Goal: Task Accomplishment & Management: Manage account settings

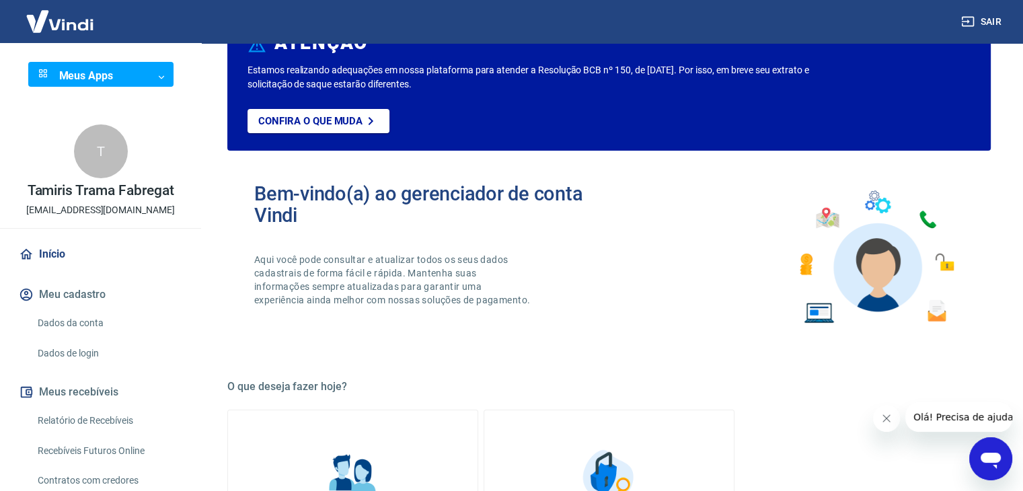
scroll to position [59, 0]
click at [112, 324] on link "Dados da conta" at bounding box center [108, 323] width 153 height 28
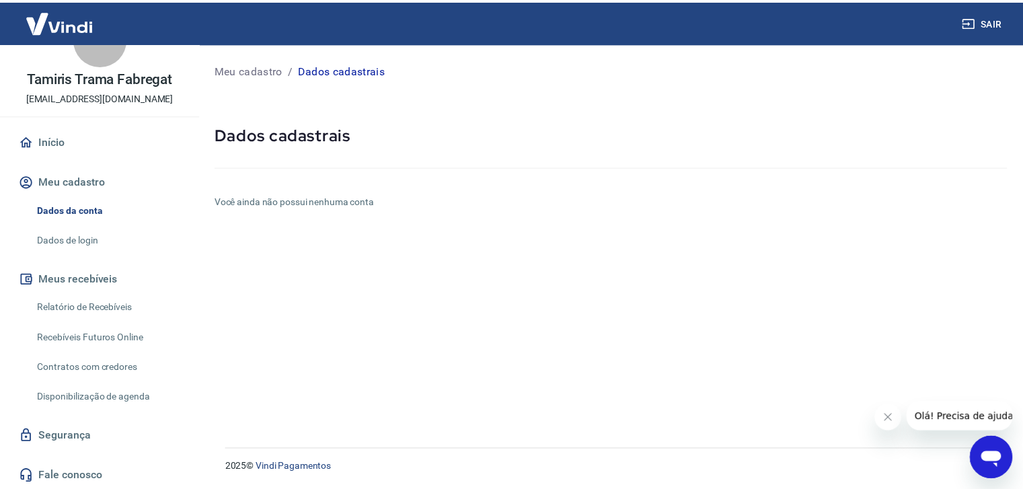
scroll to position [114, 0]
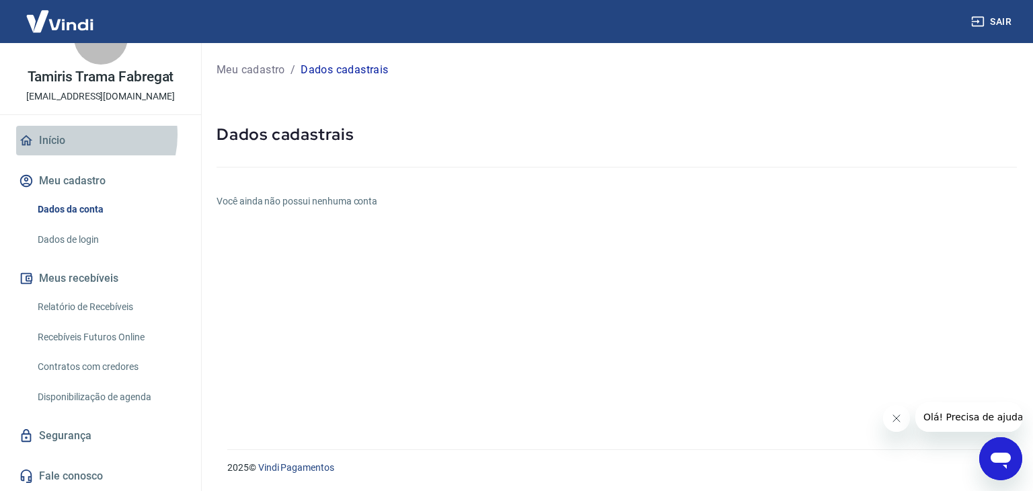
click at [78, 134] on link "Início" at bounding box center [100, 141] width 169 height 30
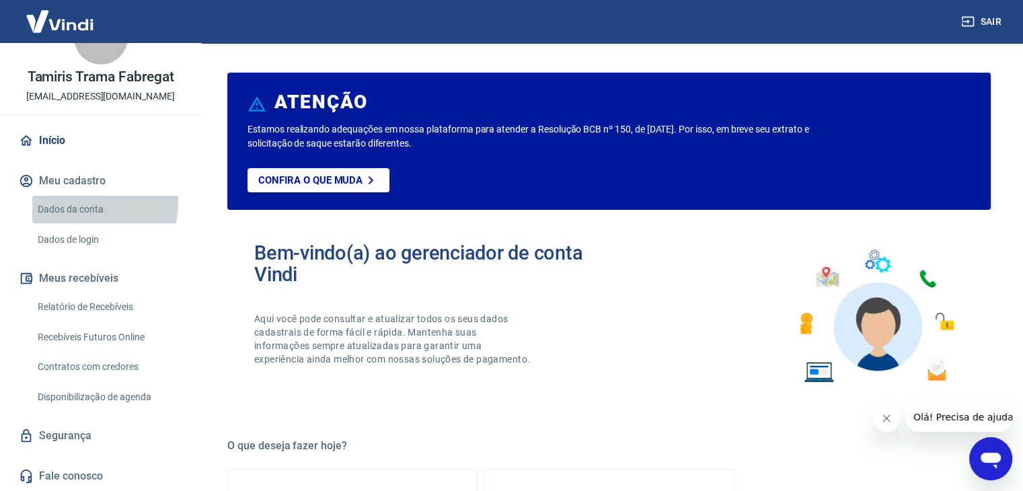
click at [91, 202] on link "Dados da conta" at bounding box center [108, 210] width 153 height 28
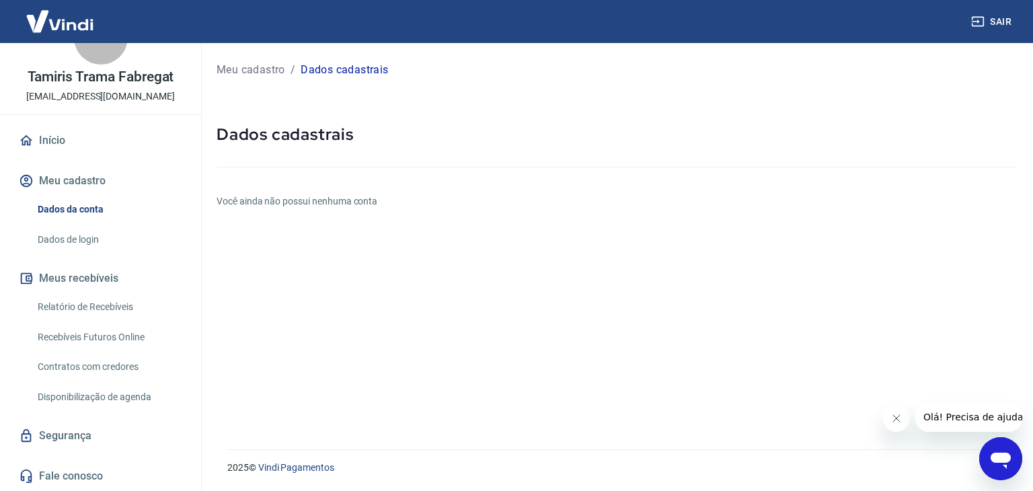
click at [257, 70] on p "Meu cadastro" at bounding box center [251, 70] width 69 height 16
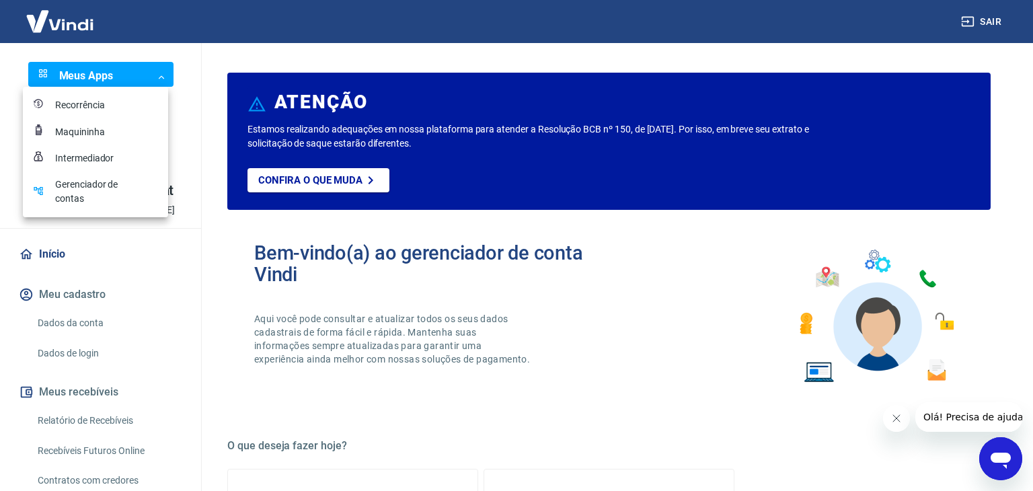
click at [137, 73] on body "Sair Meus Apps ​ ​ T Tamiris Trama Fabregat tamiris.fabregat@gmail.com Início M…" at bounding box center [516, 245] width 1033 height 491
click at [91, 198] on div "Gerenciador de contas" at bounding box center [88, 192] width 67 height 28
click at [106, 81] on body "Sair Meus Apps ​ ​ T Tamiris Trama Fabregat tamiris.fabregat@gmail.com Início M…" at bounding box center [516, 245] width 1033 height 491
click at [102, 155] on div "Intermediador" at bounding box center [88, 158] width 67 height 14
click at [139, 71] on body "Sair Meus Apps ​ ​ T Tamiris Trama Fabregat tamiris.fabregat@gmail.com Início M…" at bounding box center [516, 245] width 1033 height 491
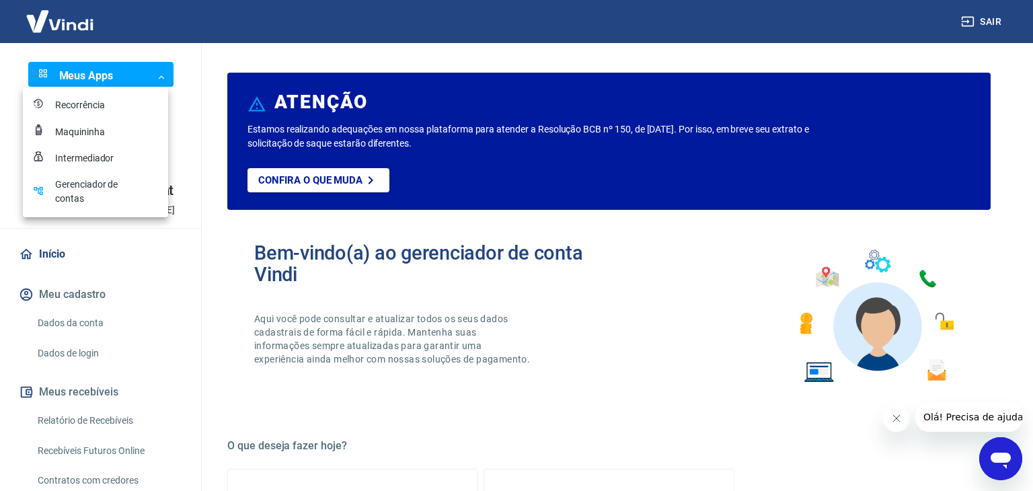
click at [121, 446] on div at bounding box center [516, 245] width 1033 height 491
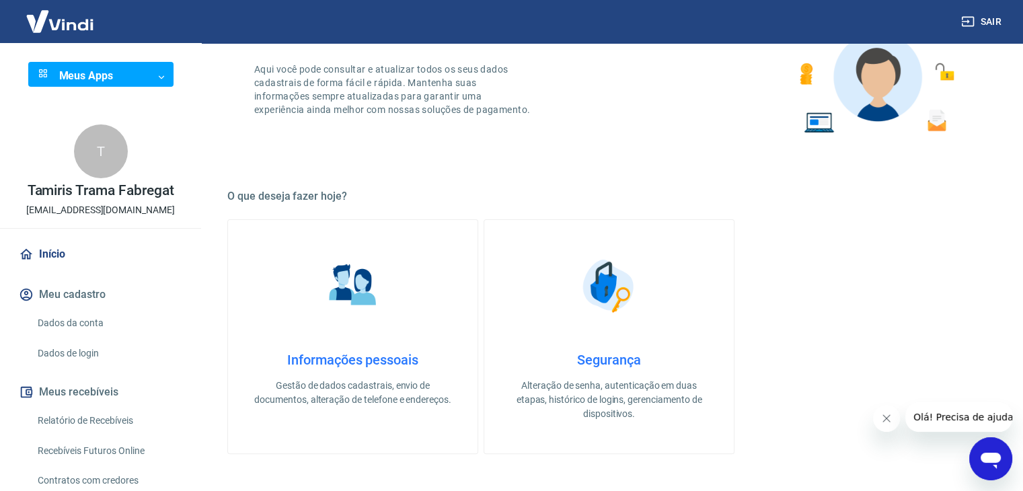
scroll to position [250, 0]
click at [361, 386] on p "Gestão de dados cadastrais, envio de documentos, alteração de telefone e endere…" at bounding box center [353, 392] width 207 height 28
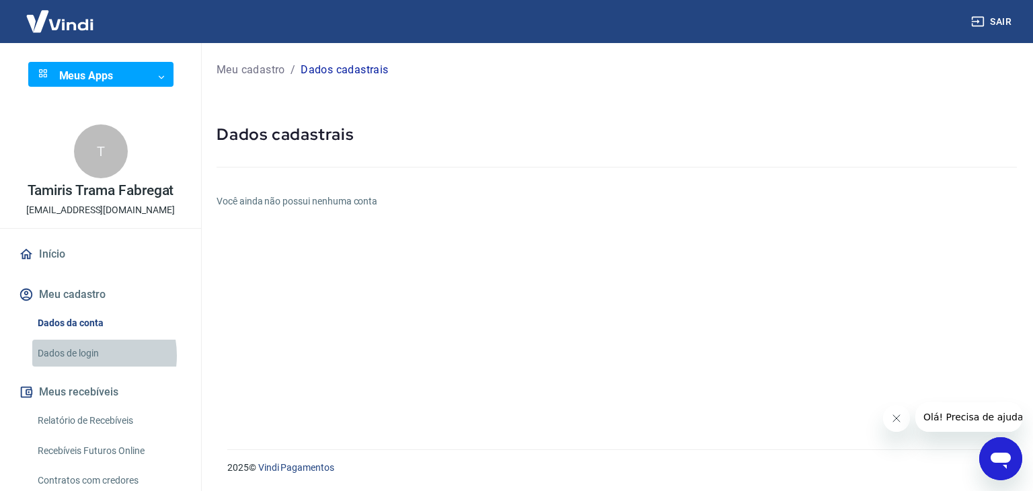
click at [85, 355] on link "Dados de login" at bounding box center [108, 354] width 153 height 28
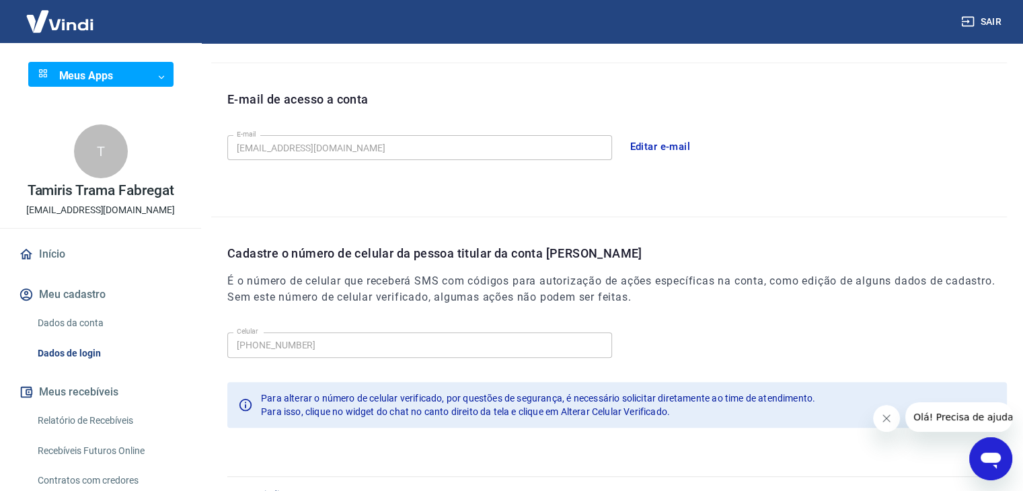
scroll to position [370, 0]
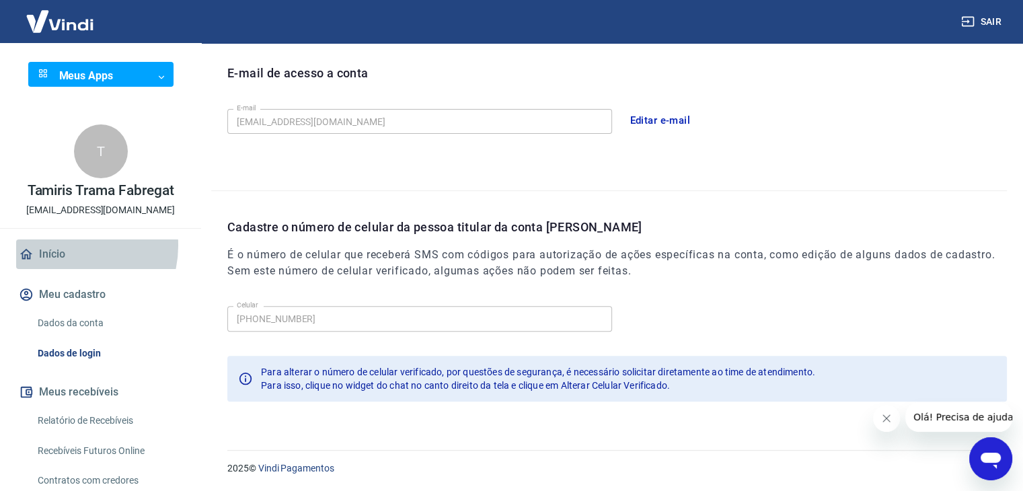
click at [65, 246] on link "Início" at bounding box center [100, 255] width 169 height 30
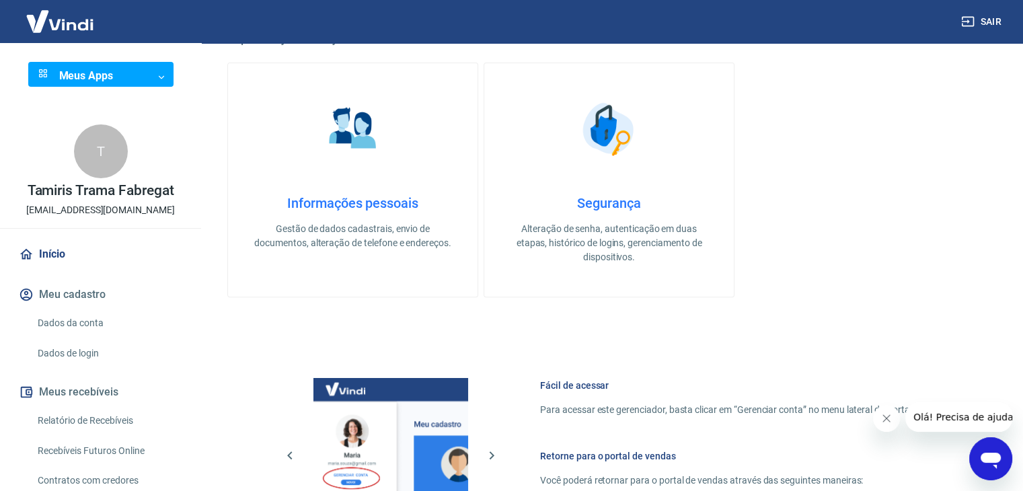
scroll to position [396, 0]
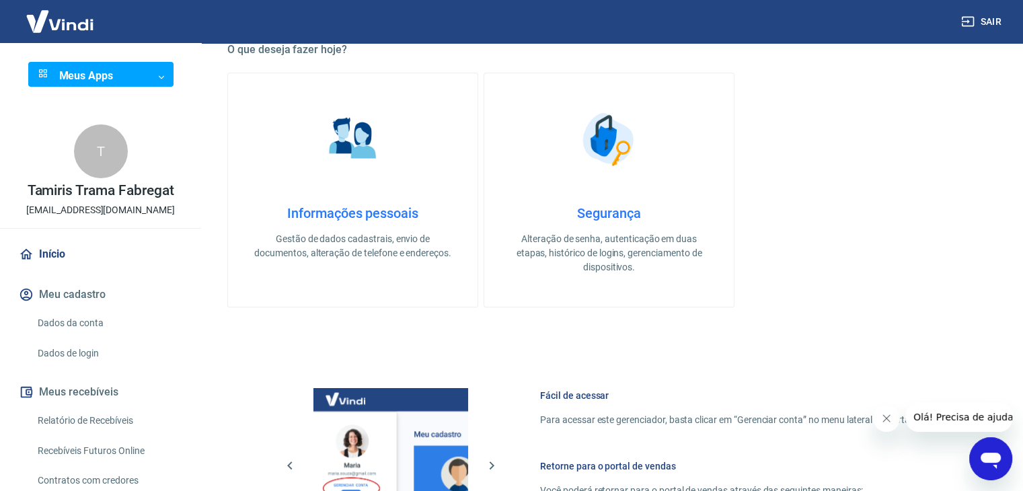
click at [582, 235] on p "Alteração de senha, autenticação em duas etapas, histórico de logins, gerenciam…" at bounding box center [609, 253] width 207 height 42
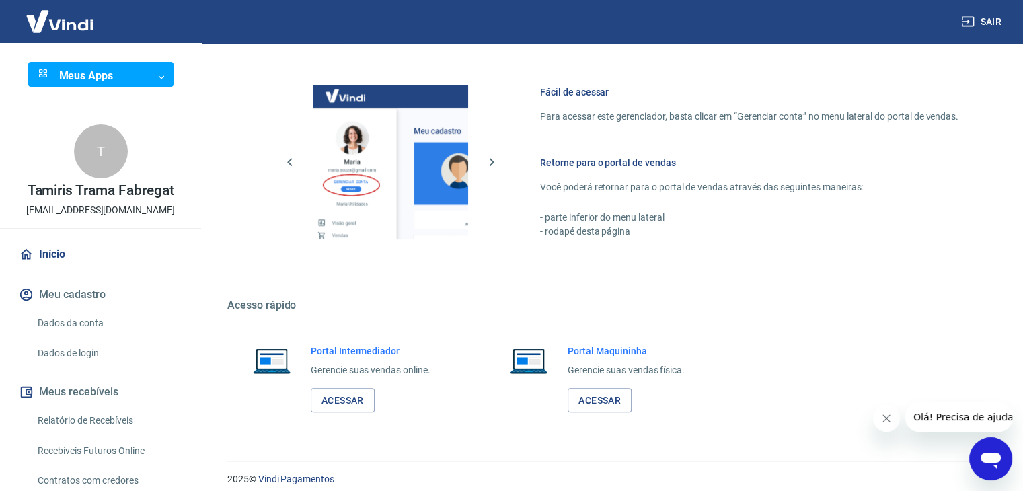
scroll to position [710, 0]
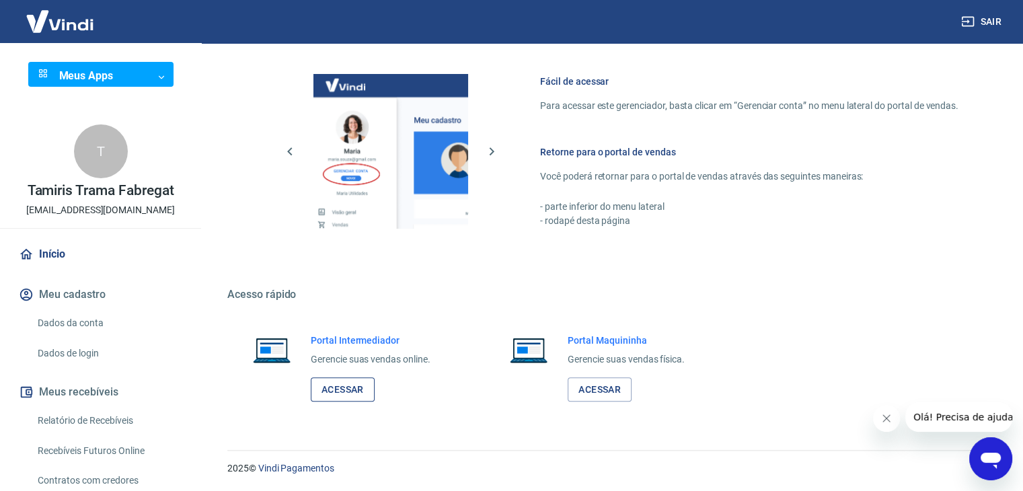
click at [353, 388] on link "Acessar" at bounding box center [343, 389] width 64 height 25
click at [347, 388] on link "Acessar" at bounding box center [343, 389] width 64 height 25
click at [599, 153] on h6 "Retorne para o portal de vendas" at bounding box center [749, 151] width 418 height 13
click at [61, 349] on link "Dados de login" at bounding box center [108, 354] width 153 height 28
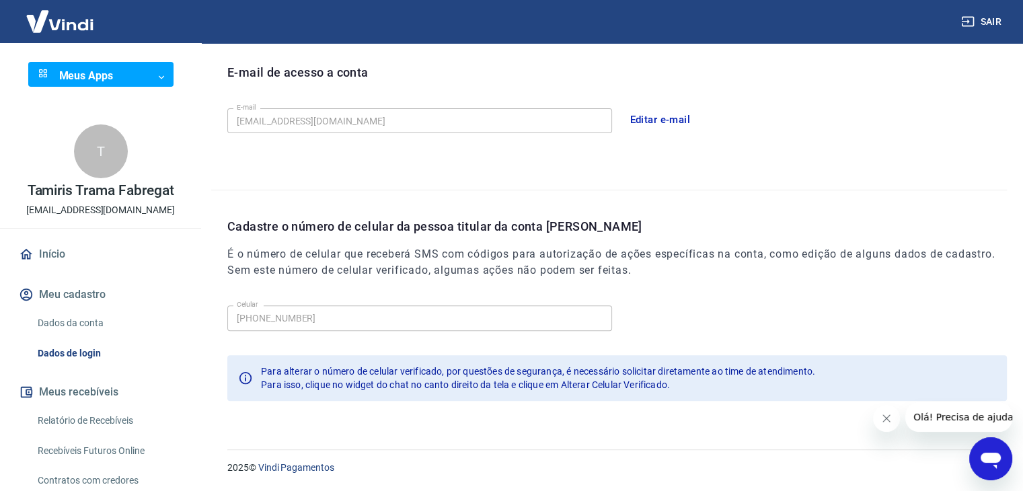
scroll to position [369, 0]
click at [83, 315] on link "Dados da conta" at bounding box center [108, 323] width 153 height 28
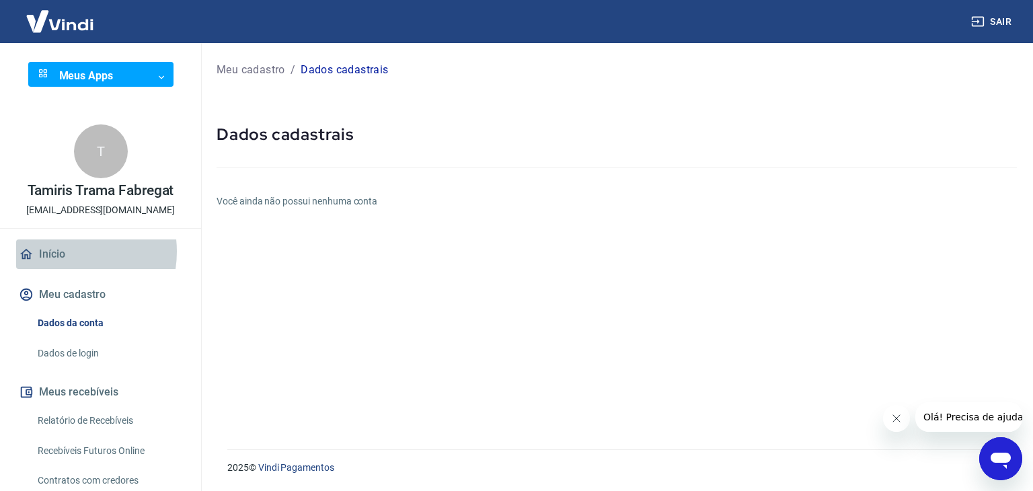
click at [61, 252] on link "Início" at bounding box center [100, 255] width 169 height 30
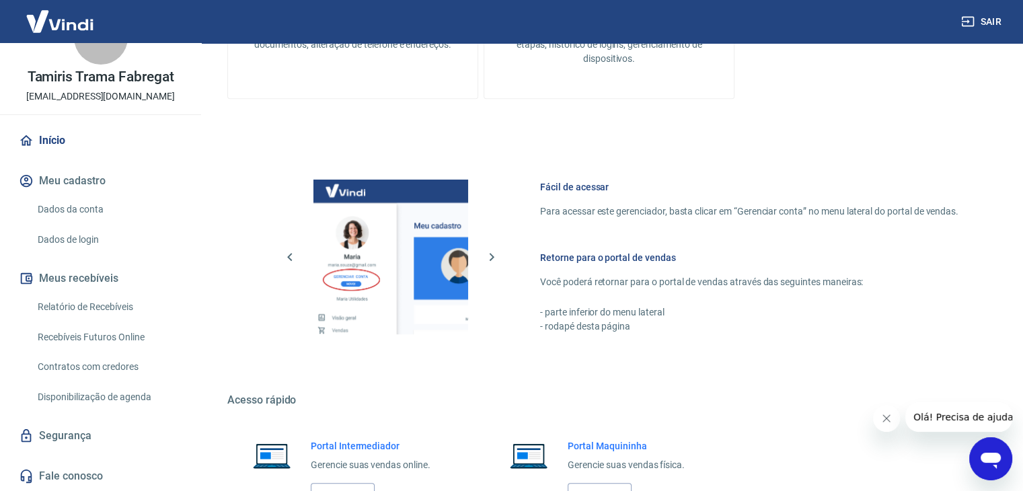
scroll to position [710, 0]
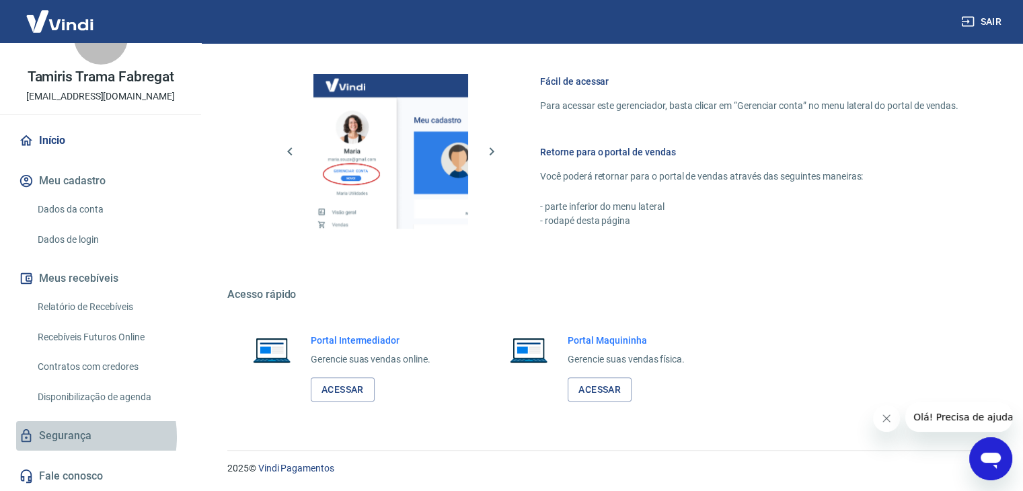
click at [69, 436] on link "Segurança" at bounding box center [100, 436] width 169 height 30
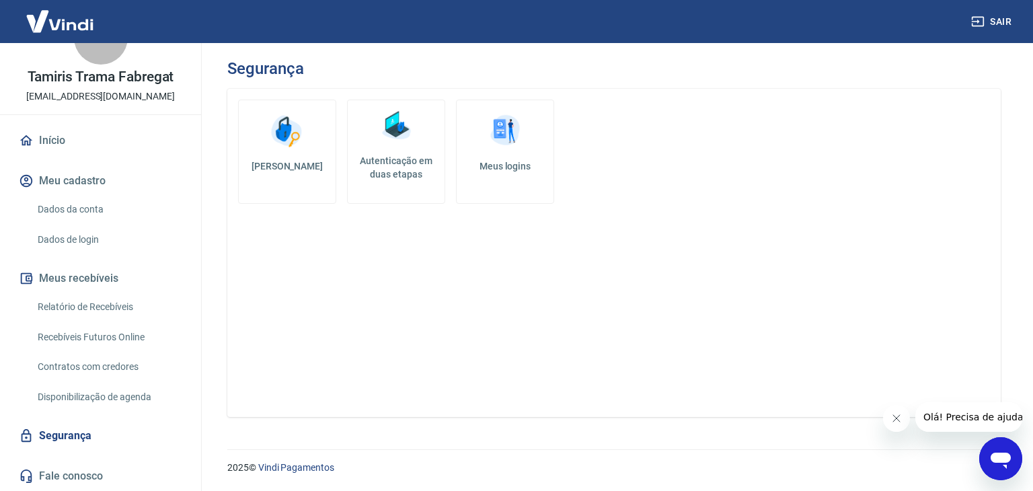
click at [501, 131] on img at bounding box center [505, 131] width 40 height 40
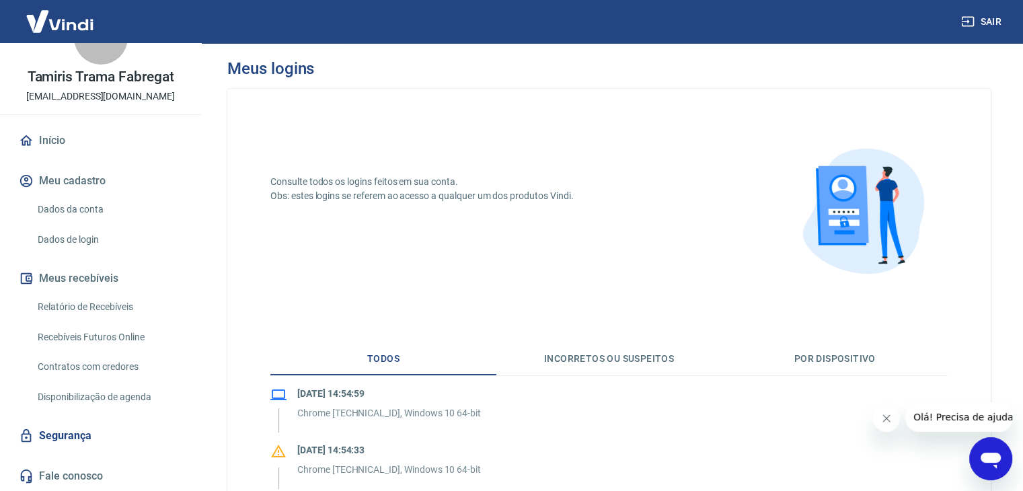
click at [76, 126] on link "Início" at bounding box center [100, 141] width 169 height 30
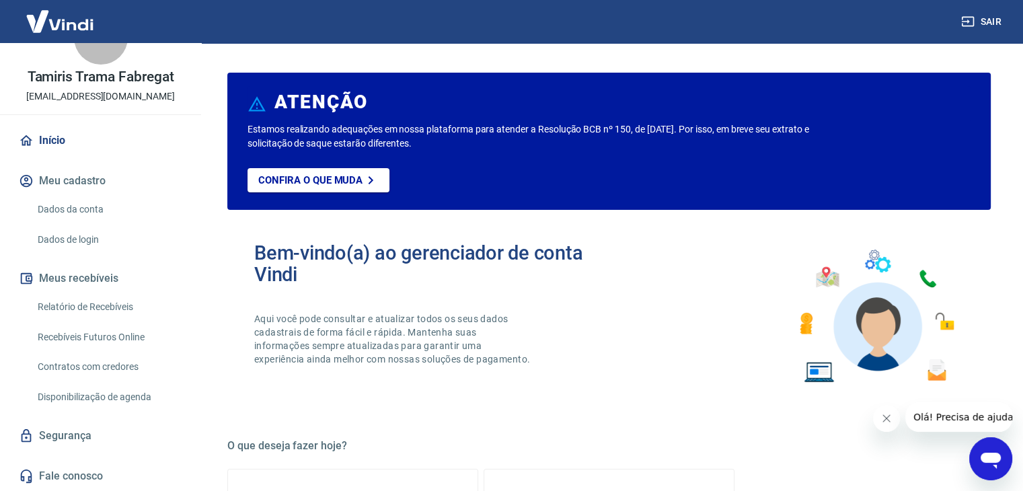
click at [64, 139] on link "Início" at bounding box center [100, 141] width 169 height 30
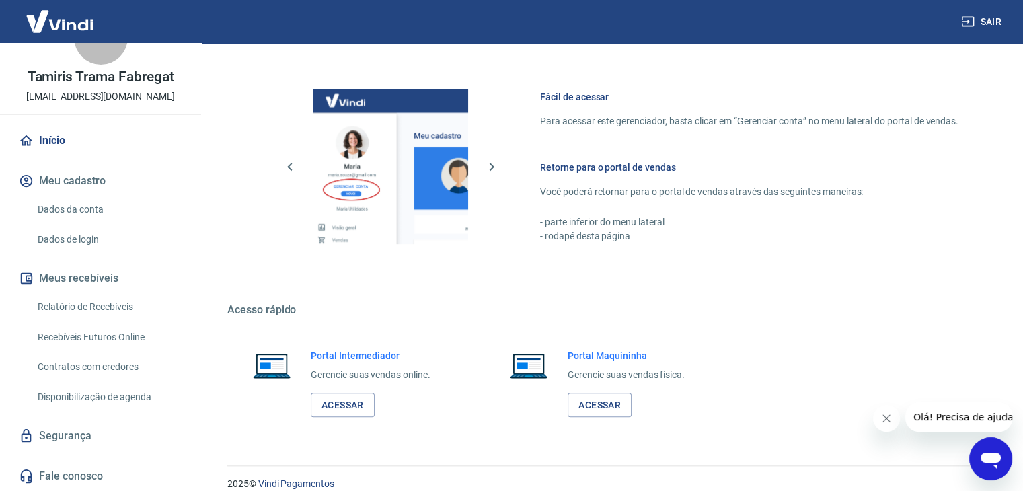
scroll to position [710, 0]
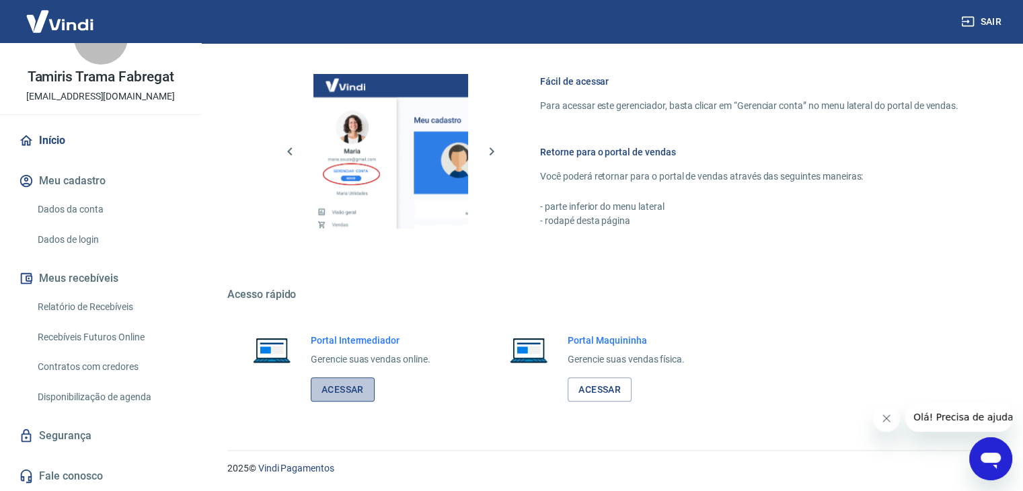
click at [336, 380] on link "Acessar" at bounding box center [343, 389] width 64 height 25
click at [105, 200] on link "Dados da conta" at bounding box center [108, 210] width 153 height 28
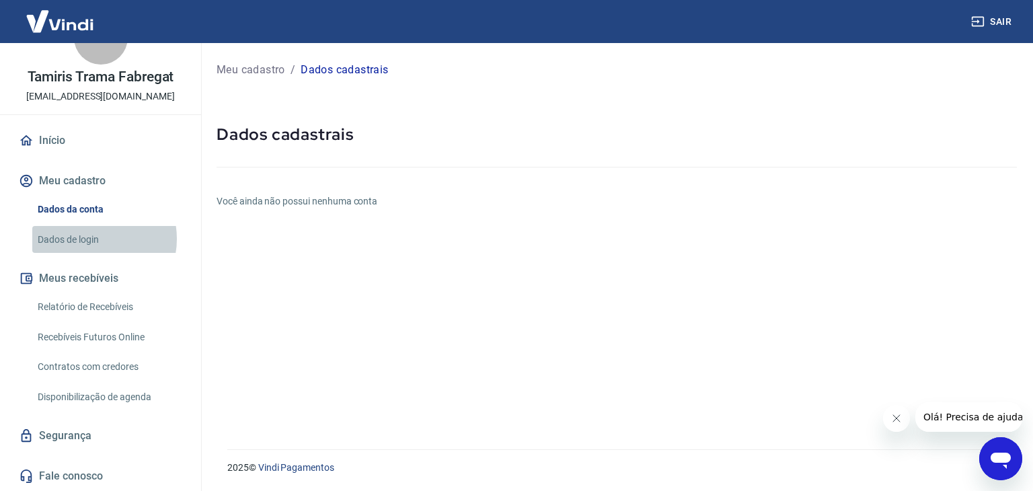
click at [90, 238] on link "Dados de login" at bounding box center [108, 240] width 153 height 28
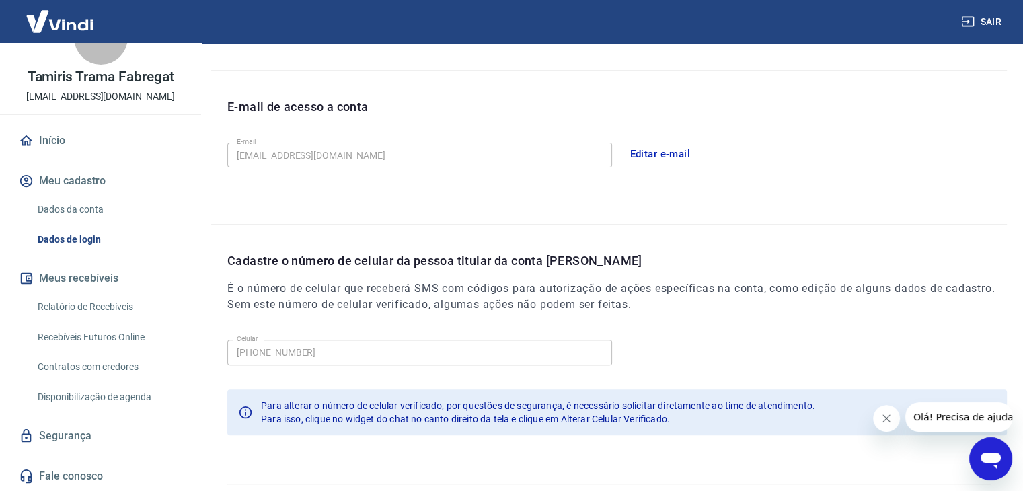
scroll to position [370, 0]
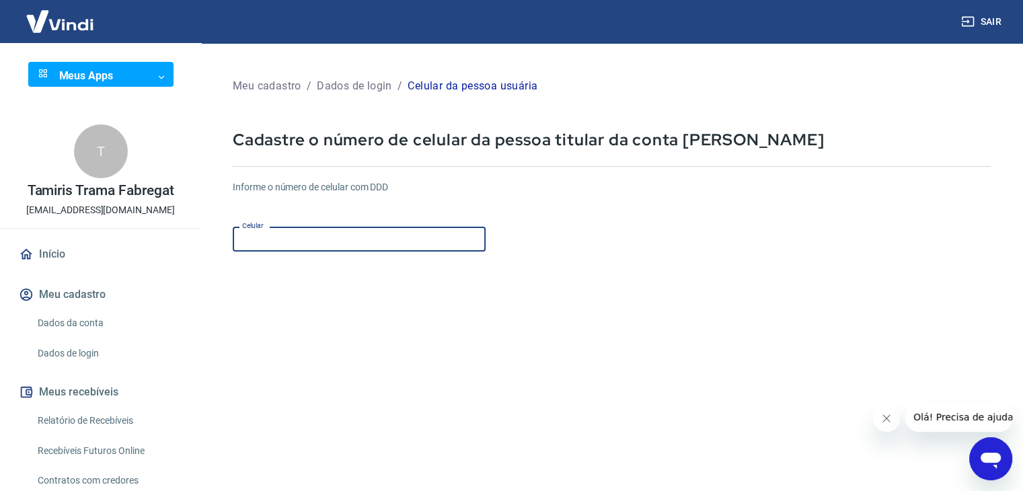
click at [289, 240] on input "Celular" at bounding box center [359, 239] width 253 height 25
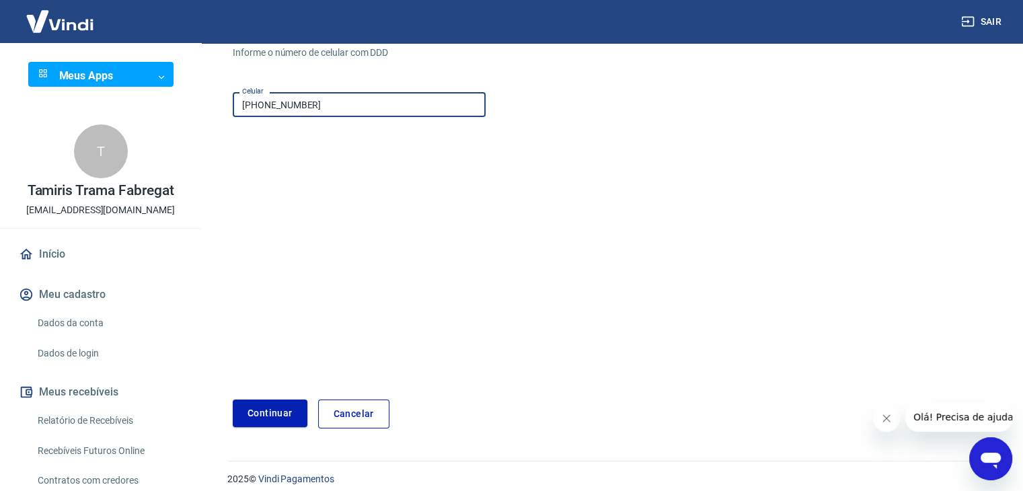
scroll to position [145, 0]
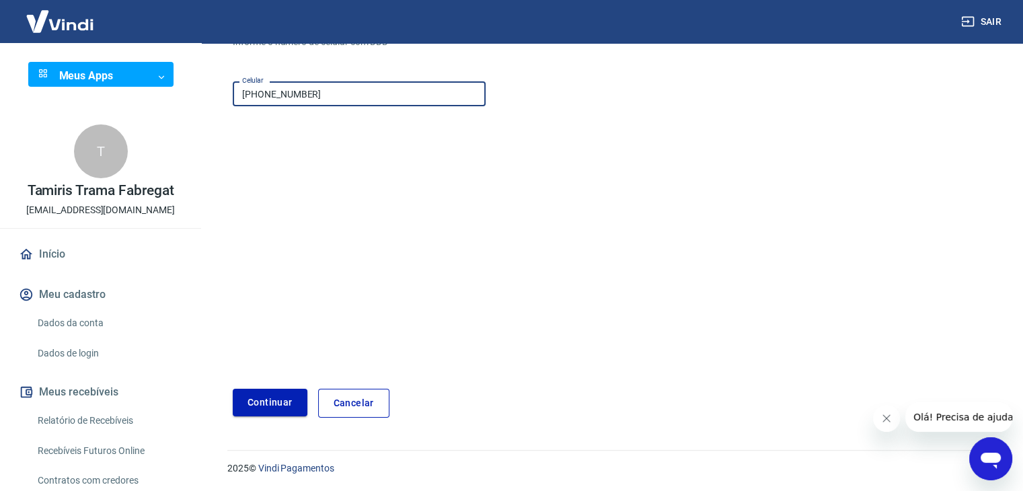
type input "[PHONE_NUMBER]"
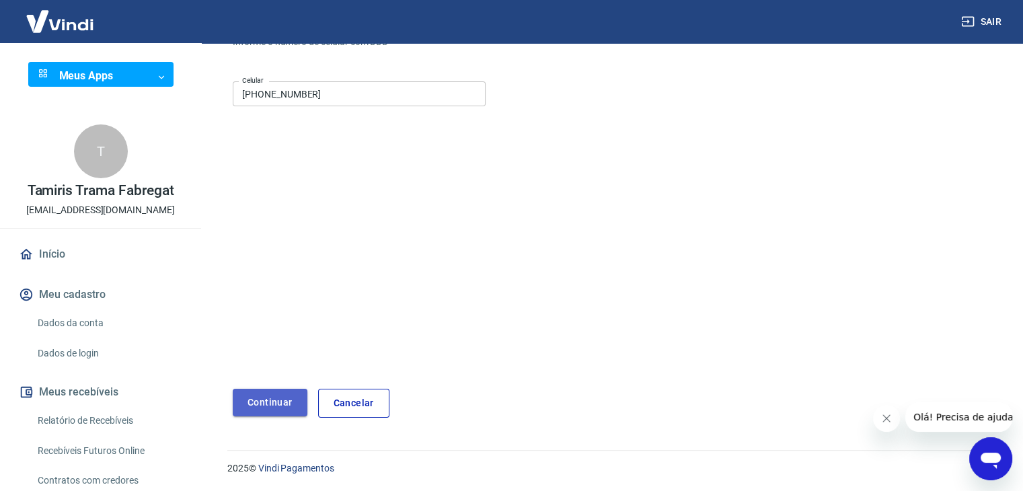
click at [273, 391] on button "Continuar" at bounding box center [270, 403] width 75 height 28
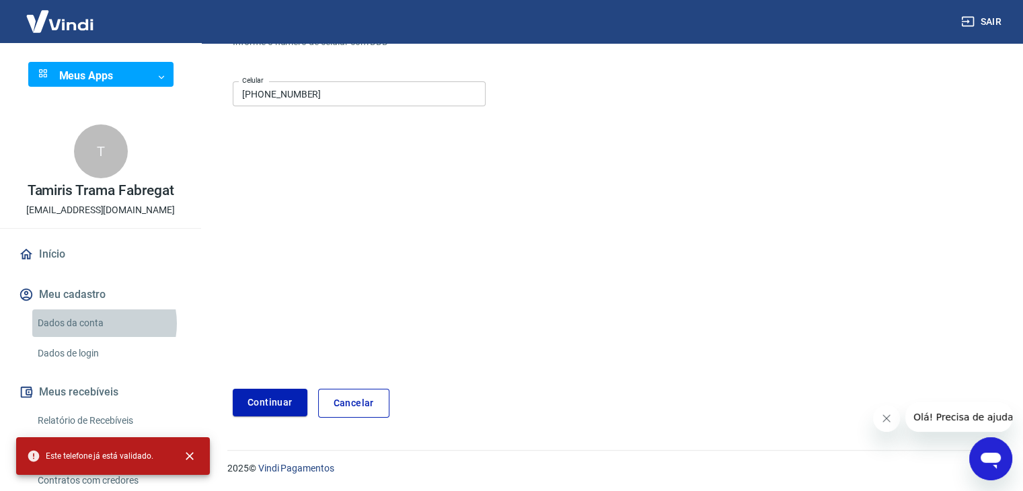
click at [97, 324] on link "Dados da conta" at bounding box center [108, 323] width 153 height 28
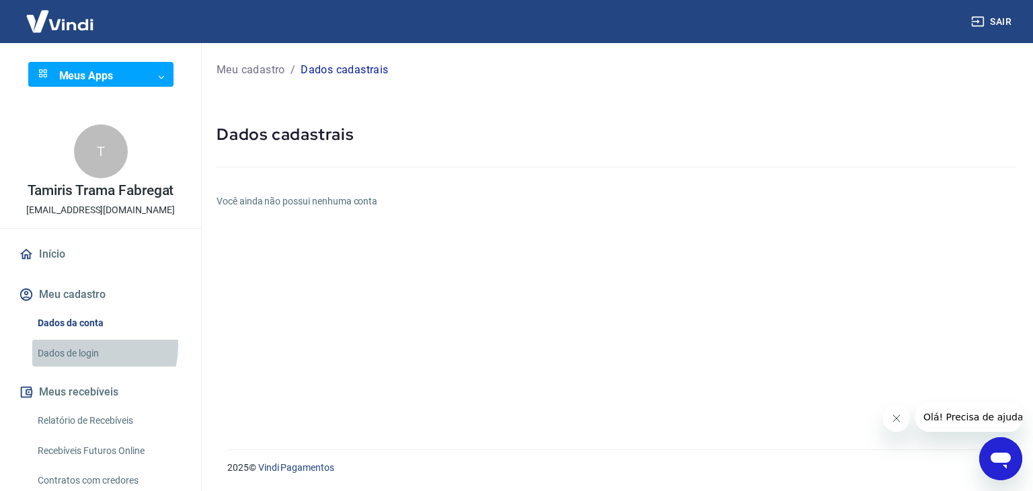
click at [85, 345] on link "Dados de login" at bounding box center [108, 354] width 153 height 28
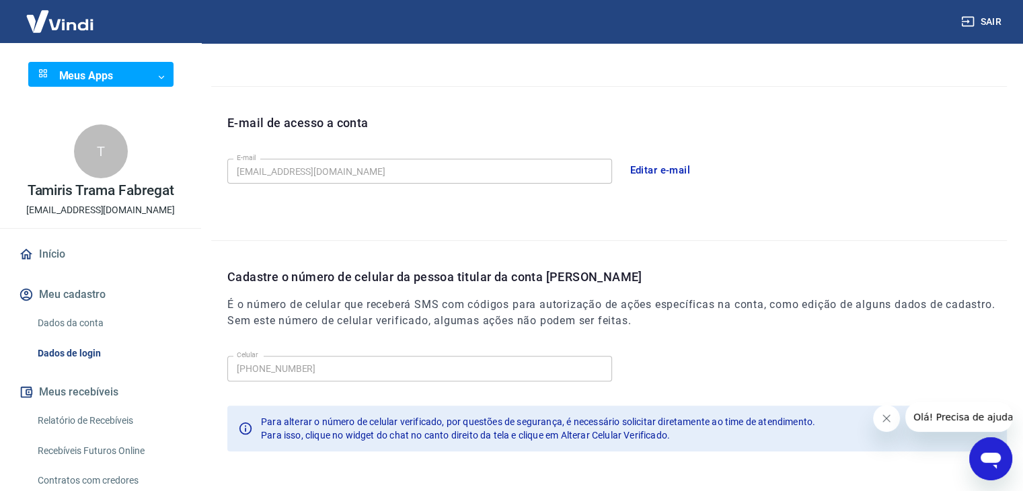
scroll to position [370, 0]
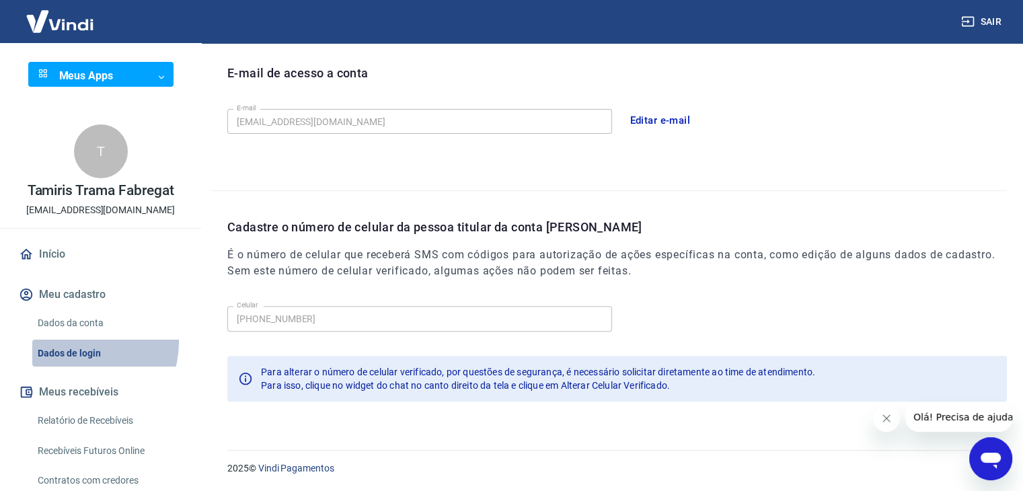
click at [81, 342] on link "Dados de login" at bounding box center [108, 354] width 153 height 28
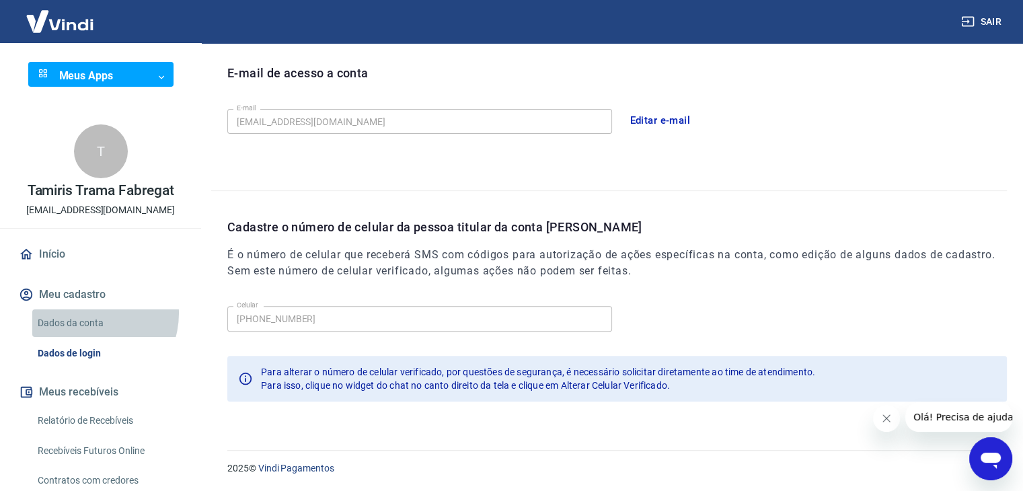
click at [89, 314] on link "Dados da conta" at bounding box center [108, 323] width 153 height 28
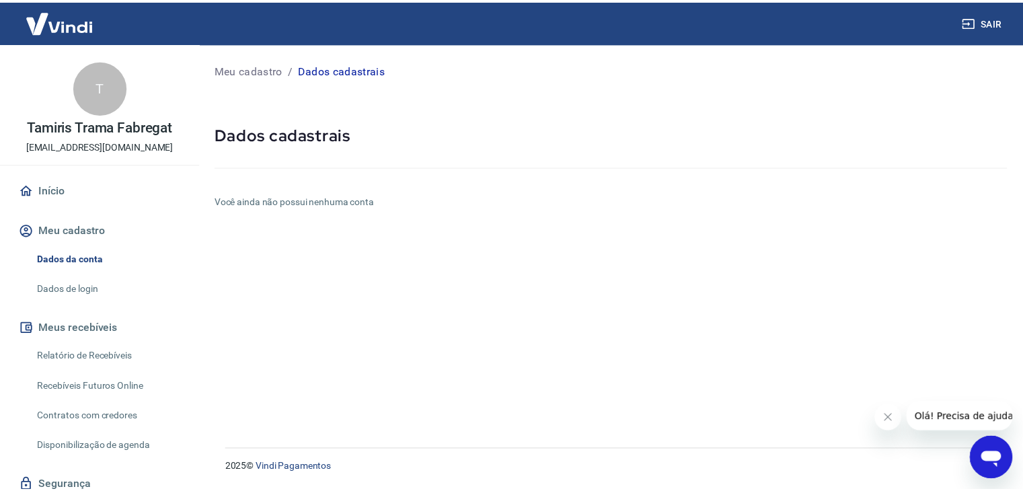
scroll to position [114, 0]
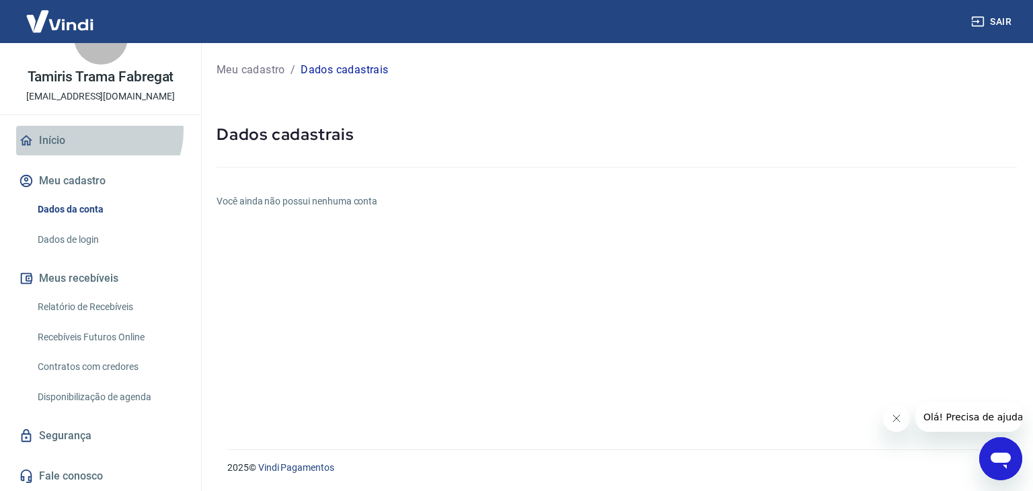
click at [98, 130] on link "Início" at bounding box center [100, 141] width 169 height 30
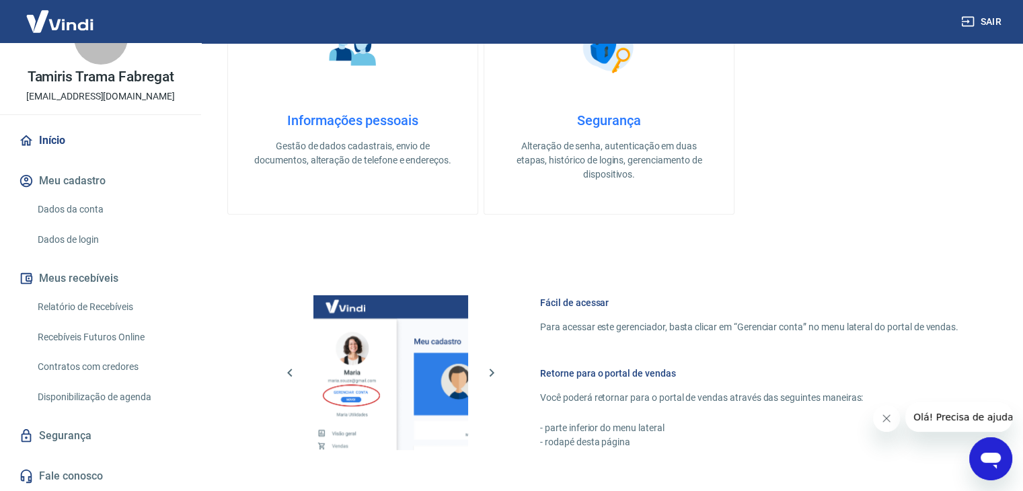
scroll to position [492, 0]
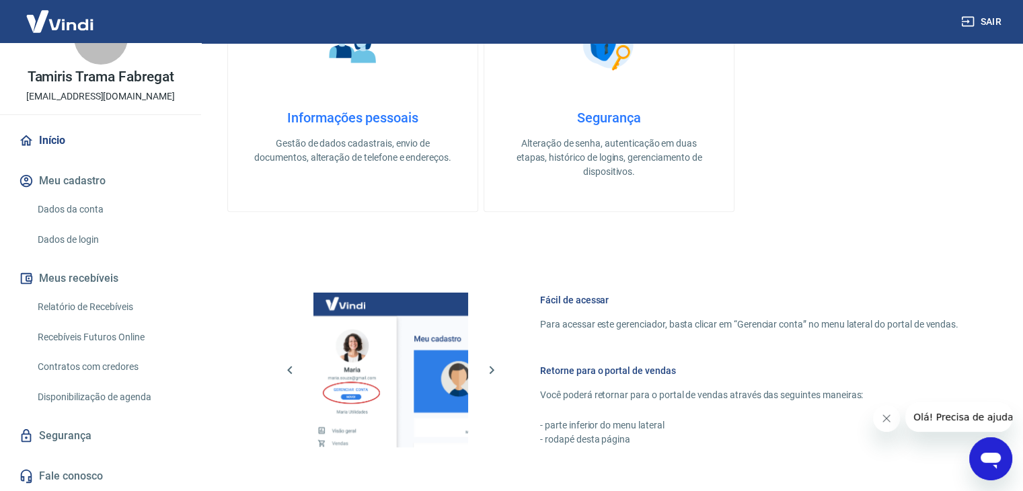
click at [637, 120] on h4 "Segurança" at bounding box center [609, 118] width 207 height 16
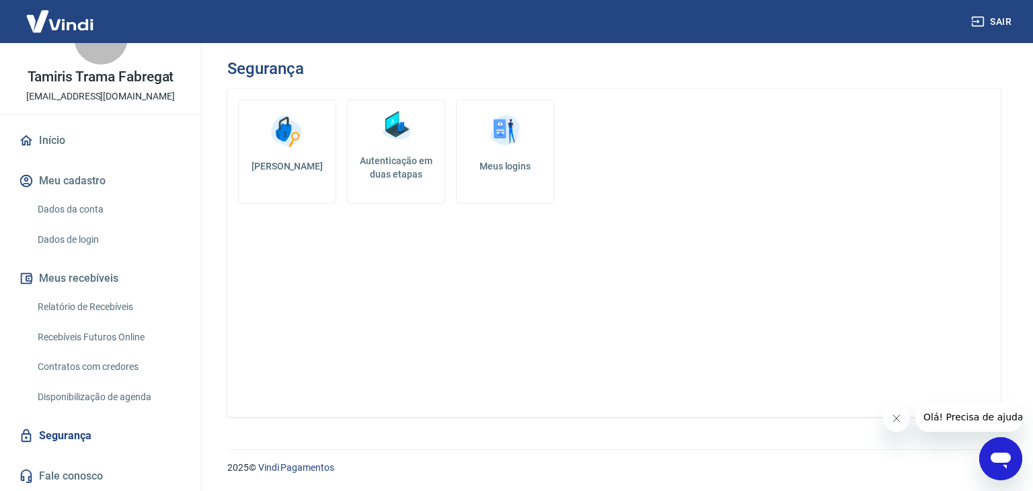
click at [506, 149] on img at bounding box center [505, 131] width 40 height 40
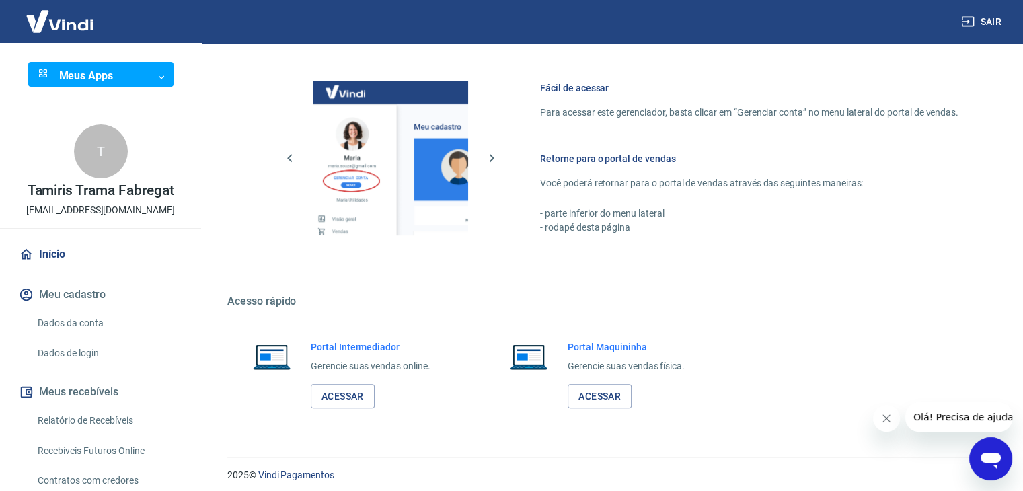
scroll to position [710, 0]
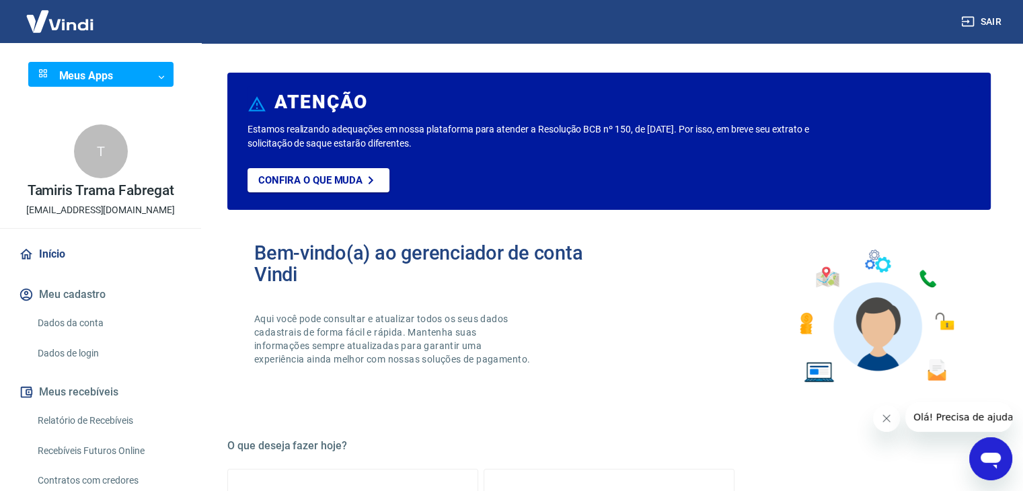
click at [83, 325] on link "Dados da conta" at bounding box center [108, 323] width 153 height 28
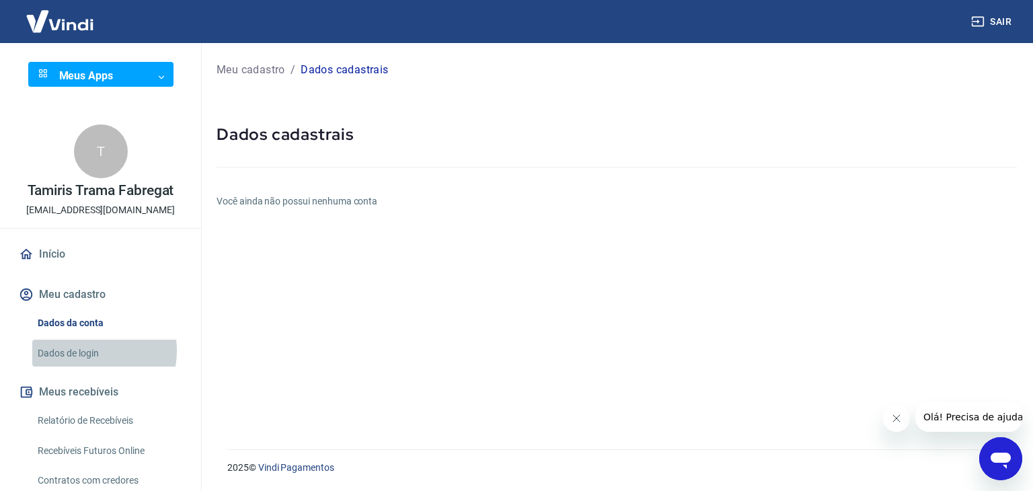
click at [90, 351] on link "Dados de login" at bounding box center [108, 354] width 153 height 28
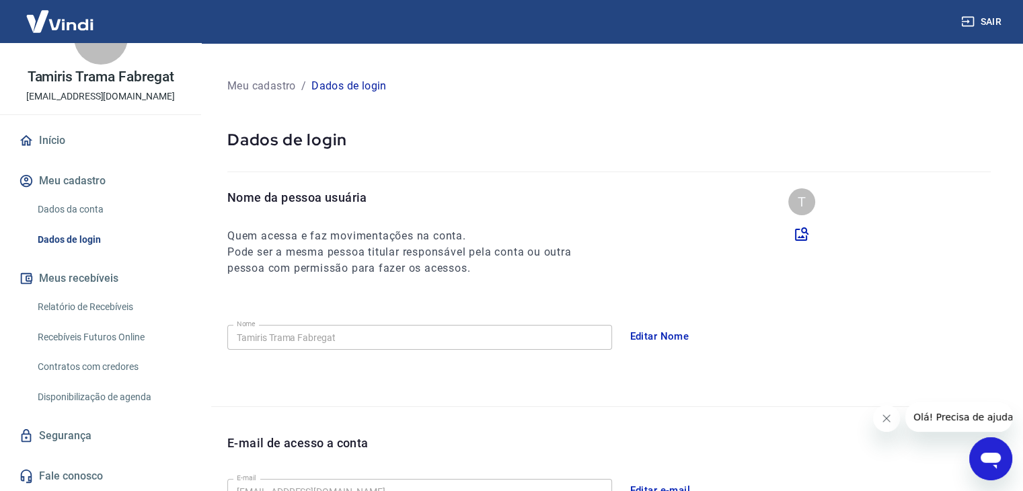
click at [995, 92] on div "Meu cadastro / Dados de login" at bounding box center [609, 86] width 796 height 54
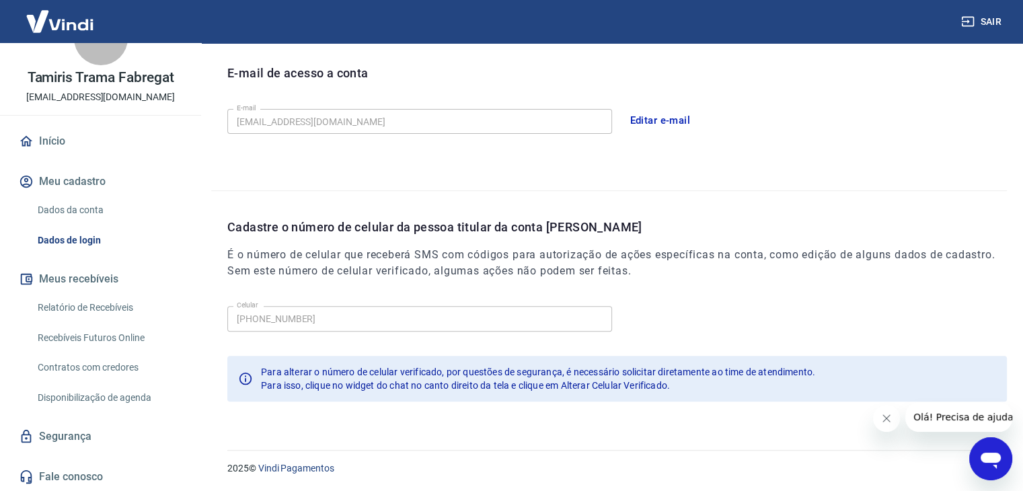
scroll to position [114, 0]
